Goal: Transaction & Acquisition: Purchase product/service

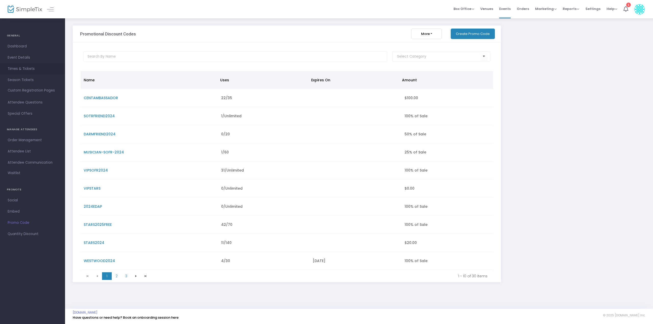
click at [20, 67] on span "Times & Tickets" at bounding box center [33, 69] width 50 height 7
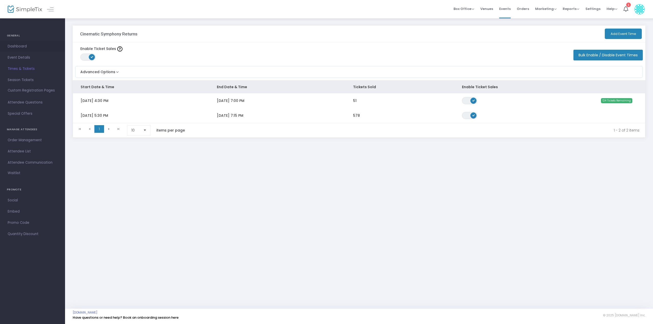
click at [15, 46] on span "Dashboard" at bounding box center [33, 46] width 50 height 7
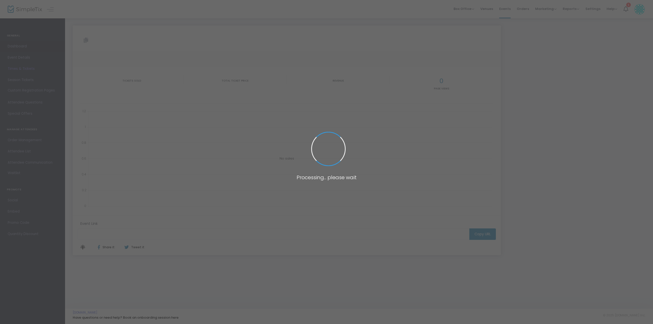
type input "[URL][DOMAIN_NAME]"
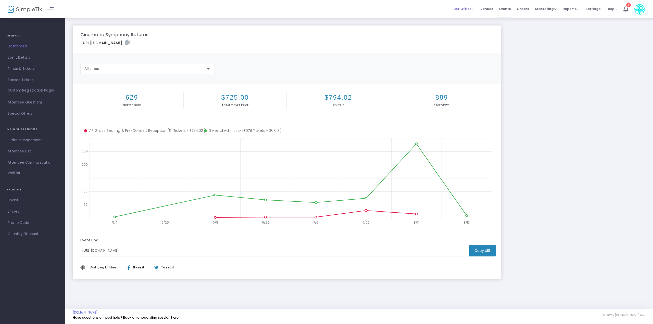
click at [465, 10] on span "Box Office" at bounding box center [464, 8] width 21 height 5
click at [465, 19] on li "Sell Tickets" at bounding box center [472, 17] width 37 height 10
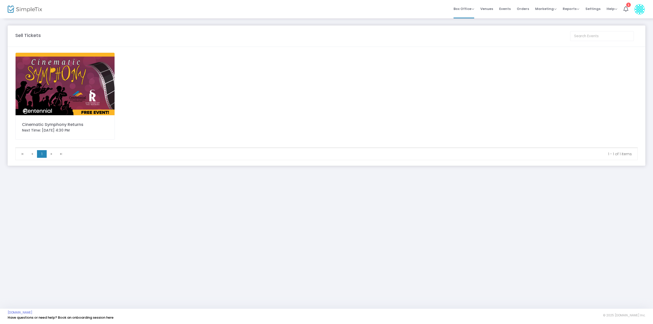
click at [86, 86] on img at bounding box center [65, 84] width 99 height 63
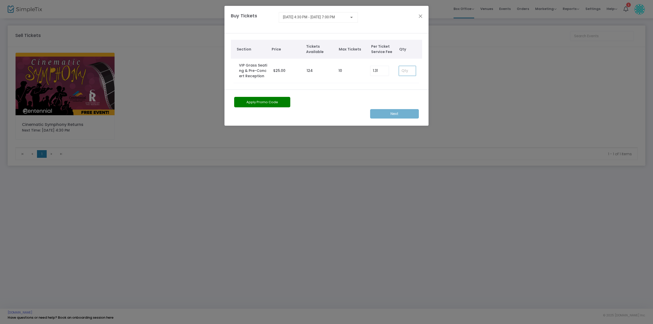
click at [406, 69] on input at bounding box center [407, 71] width 17 height 10
type input "2"
click at [395, 113] on m-button "Next" at bounding box center [394, 113] width 49 height 9
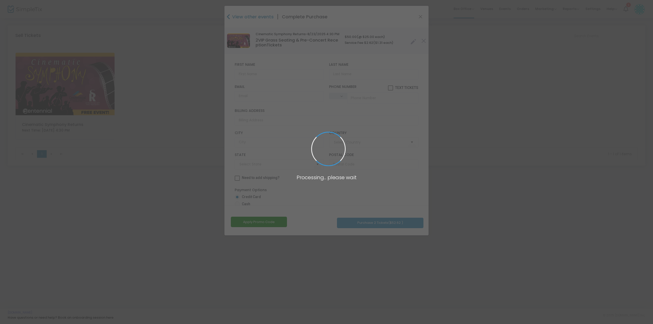
type input "[GEOGRAPHIC_DATA]"
type input "[US_STATE]"
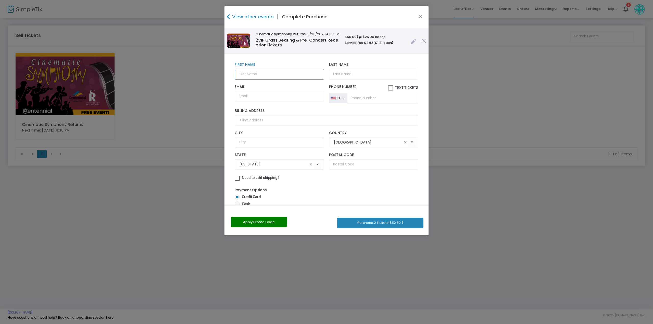
click at [269, 78] on input "text" at bounding box center [279, 74] width 89 height 10
type input "[PERSON_NAME]"
type input "Kleimann"
type input "b"
type input "r"
